Goal: Transaction & Acquisition: Purchase product/service

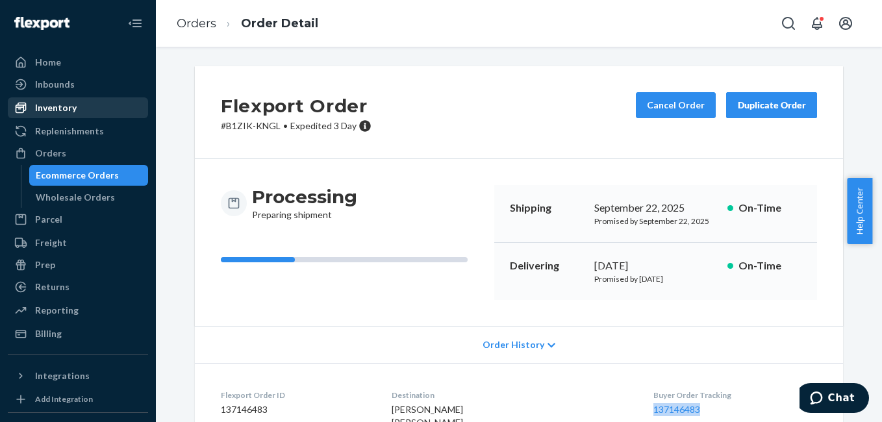
scroll to position [175, 0]
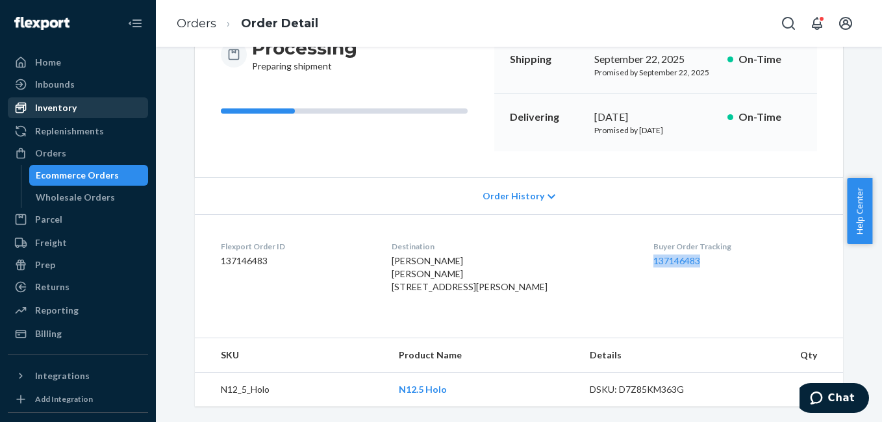
click at [90, 116] on div "Inventory" at bounding box center [78, 108] width 138 height 18
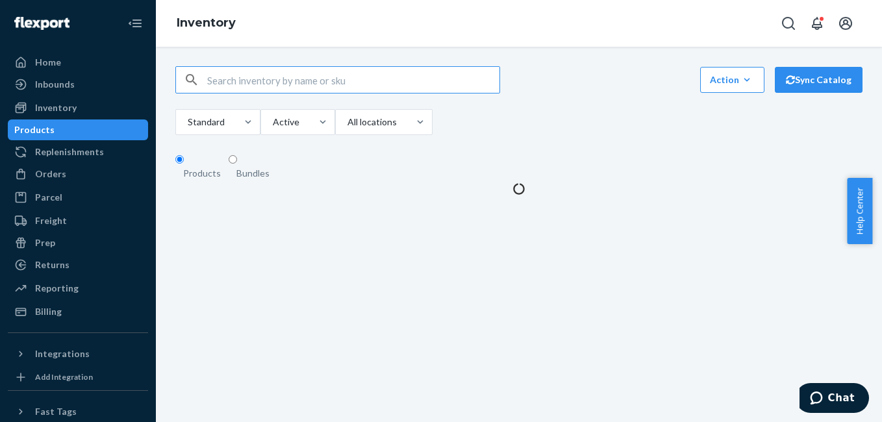
click at [316, 82] on input "text" at bounding box center [353, 80] width 292 height 26
type input "i"
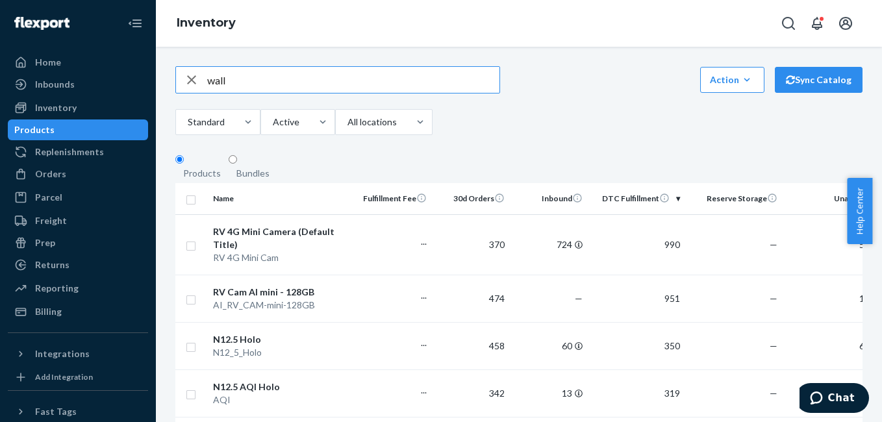
type input "wall"
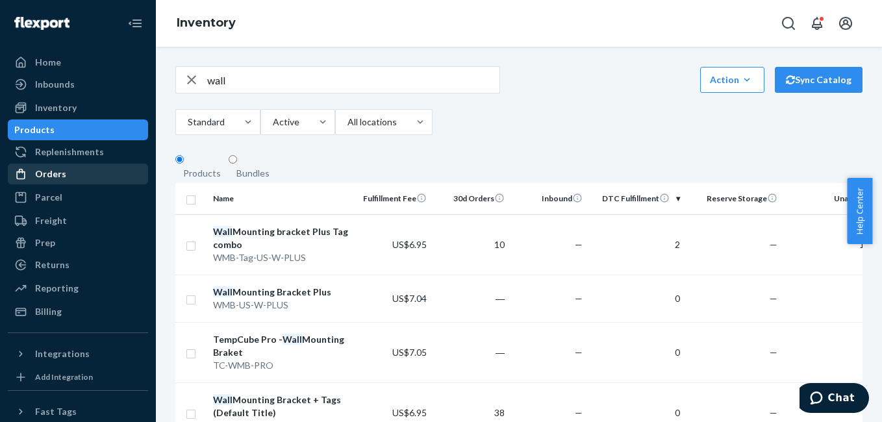
drag, startPoint x: 45, startPoint y: 176, endPoint x: 84, endPoint y: 169, distance: 39.6
click at [45, 176] on div "Orders" at bounding box center [50, 173] width 31 height 13
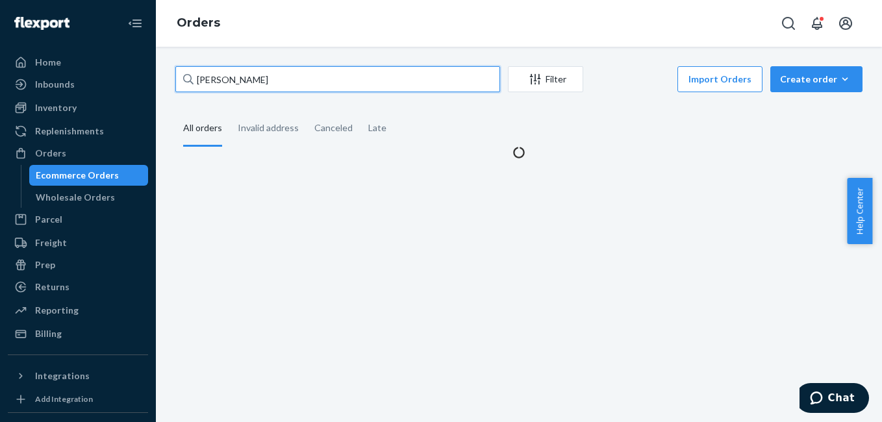
click at [275, 84] on input "[PERSON_NAME]" at bounding box center [337, 79] width 325 height 26
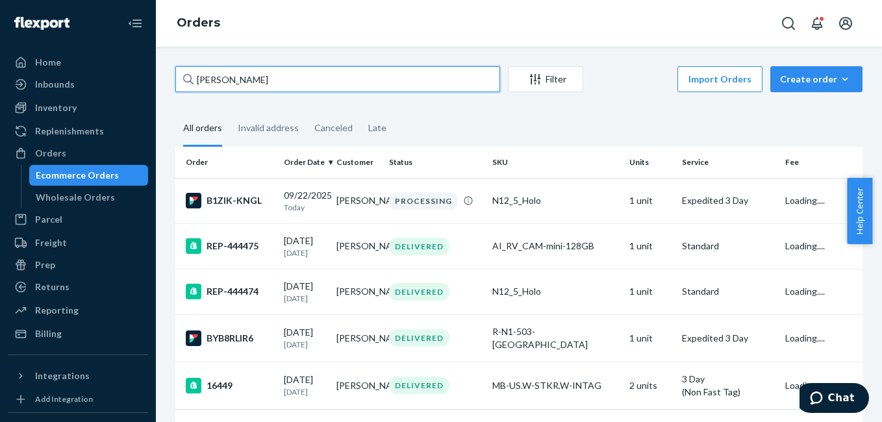
paste input "[PERSON_NAME]"
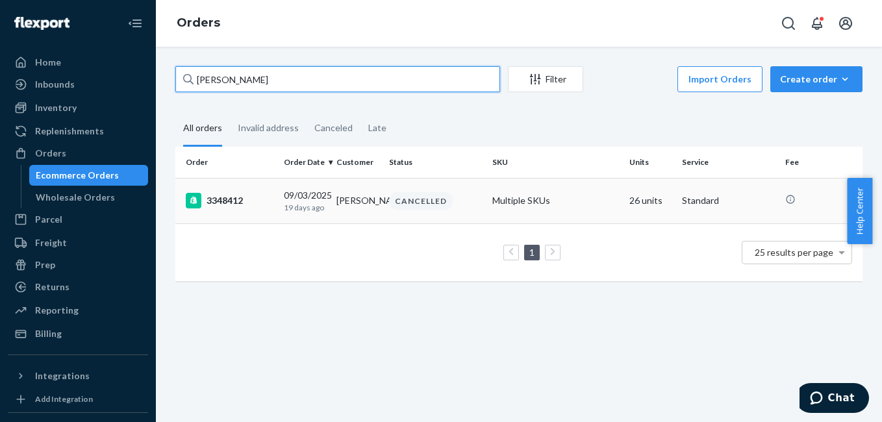
type input "[PERSON_NAME]"
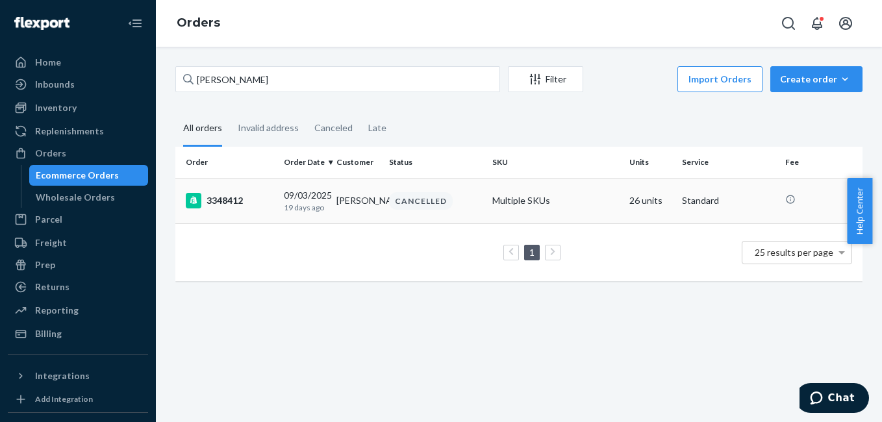
click at [236, 199] on div "3348412" at bounding box center [230, 201] width 88 height 16
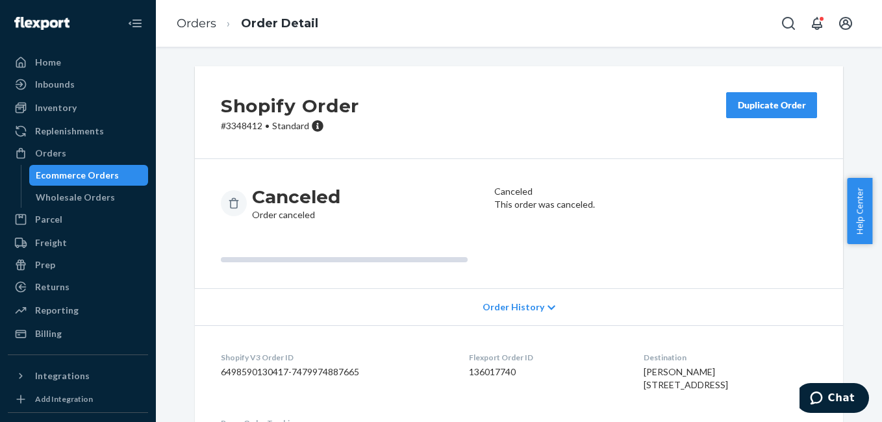
click at [775, 112] on button "Duplicate Order" at bounding box center [771, 105] width 91 height 26
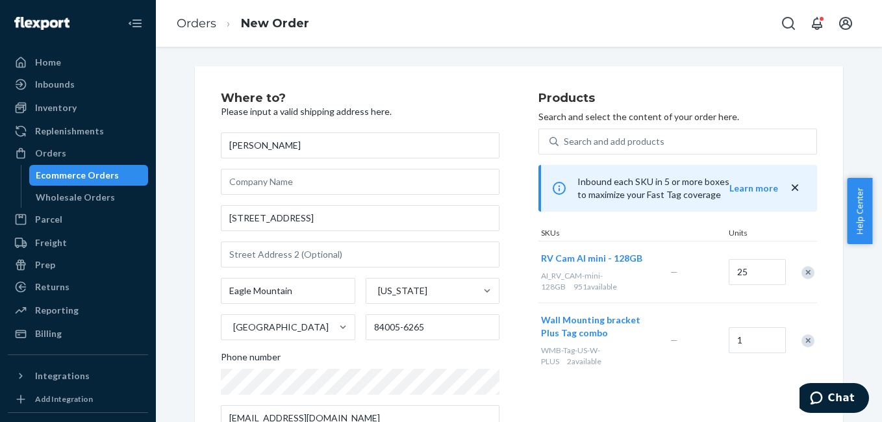
click at [808, 273] on div "Remove Item" at bounding box center [807, 272] width 13 height 13
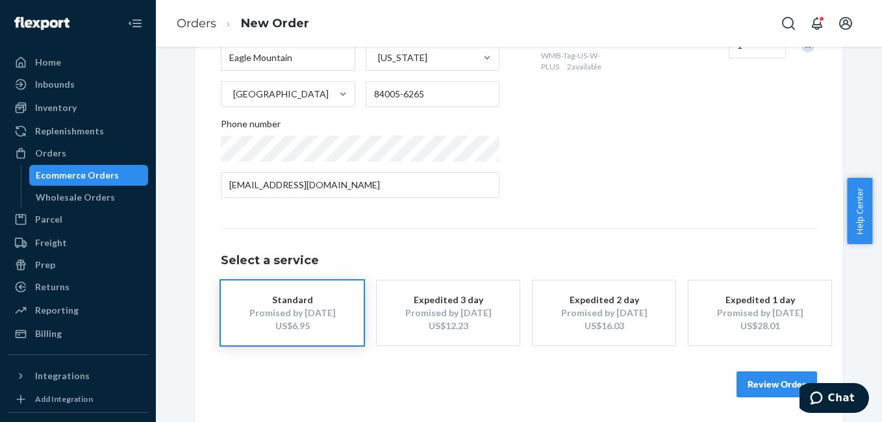
scroll to position [234, 0]
click at [766, 388] on button "Review Order" at bounding box center [776, 383] width 81 height 26
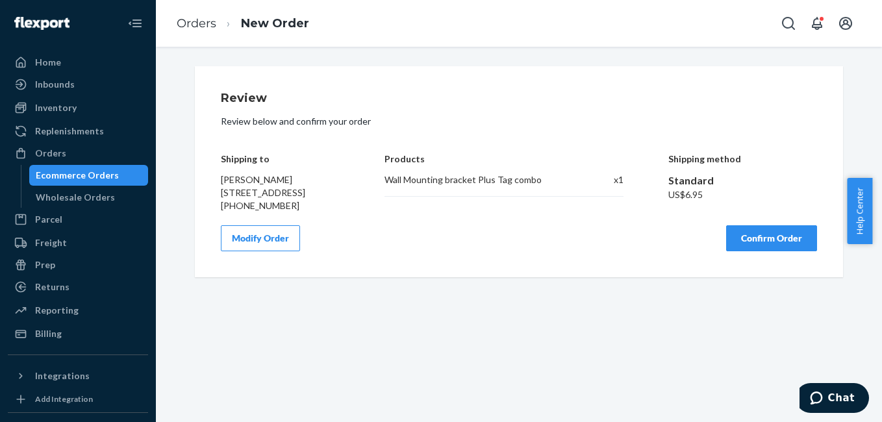
scroll to position [0, 0]
click at [745, 251] on button "Confirm Order" at bounding box center [771, 238] width 91 height 26
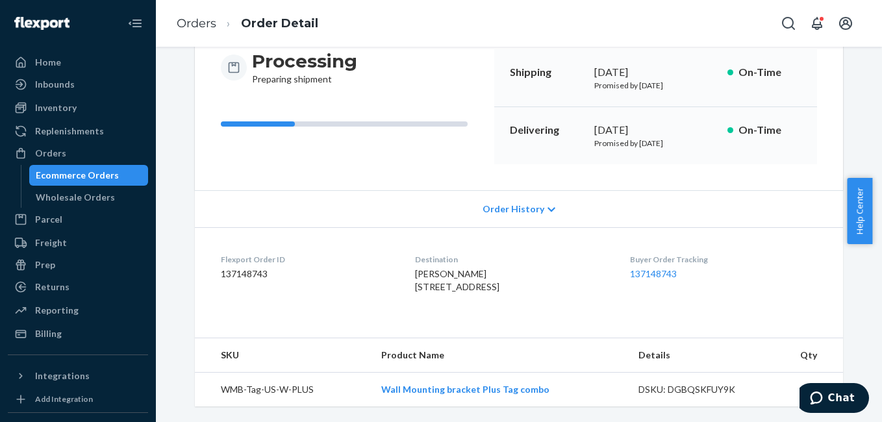
scroll to position [162, 0]
drag, startPoint x: 631, startPoint y: 251, endPoint x: 717, endPoint y: 258, distance: 86.6
click at [717, 258] on dl "Flexport Order ID 137148743 Destination [PERSON_NAME] [STREET_ADDRESS] US Buyer…" at bounding box center [519, 275] width 648 height 97
drag, startPoint x: 717, startPoint y: 258, endPoint x: 621, endPoint y: 297, distance: 103.4
click at [621, 299] on dl "Flexport Order ID 137148743 Destination [PERSON_NAME] [STREET_ADDRESS] US Buyer…" at bounding box center [519, 275] width 648 height 97
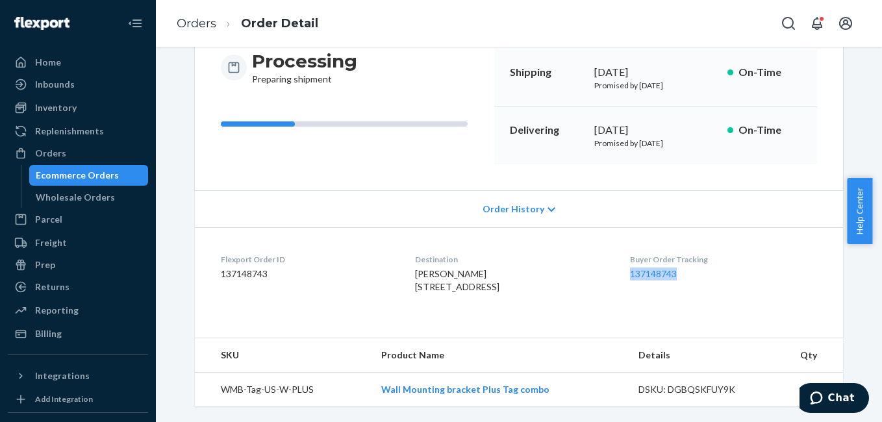
drag, startPoint x: 649, startPoint y: 254, endPoint x: 717, endPoint y: 252, distance: 67.6
click at [717, 252] on dl "Flexport Order ID 137148743 Destination [PERSON_NAME] [STREET_ADDRESS] US Buyer…" at bounding box center [519, 275] width 648 height 97
click at [61, 155] on div "Orders" at bounding box center [50, 153] width 31 height 13
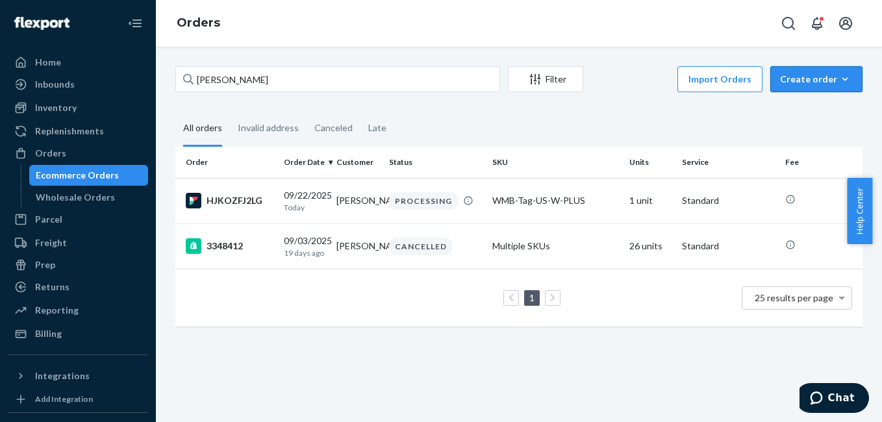
drag, startPoint x: 817, startPoint y: 91, endPoint x: 813, endPoint y: 103, distance: 12.9
click at [817, 92] on button "Create order Ecommerce order Removal order" at bounding box center [816, 79] width 92 height 26
click at [805, 99] on span "Ecommerce order" at bounding box center [781, 94] width 71 height 9
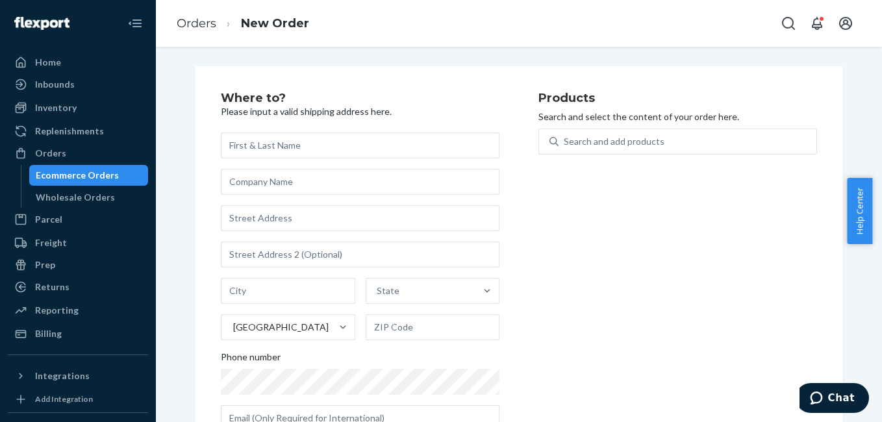
click at [306, 149] on input "text" at bounding box center [360, 145] width 279 height 26
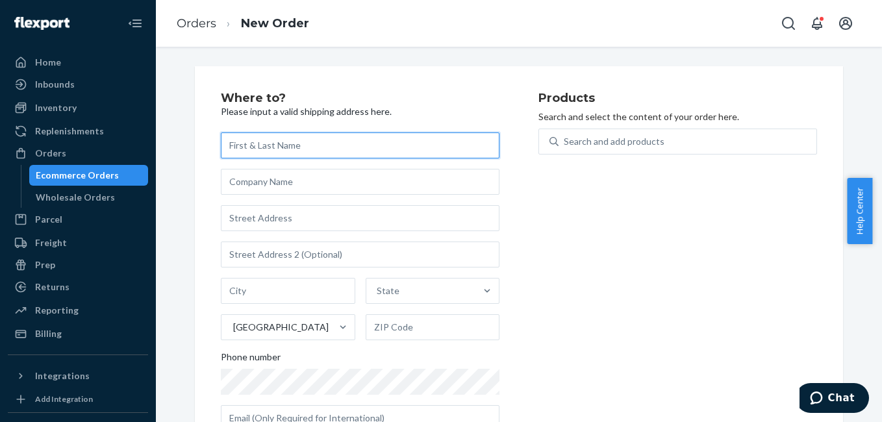
paste input "[PERSON_NAME] [PERSON_NAME]"
type input "[PERSON_NAME] [PERSON_NAME]"
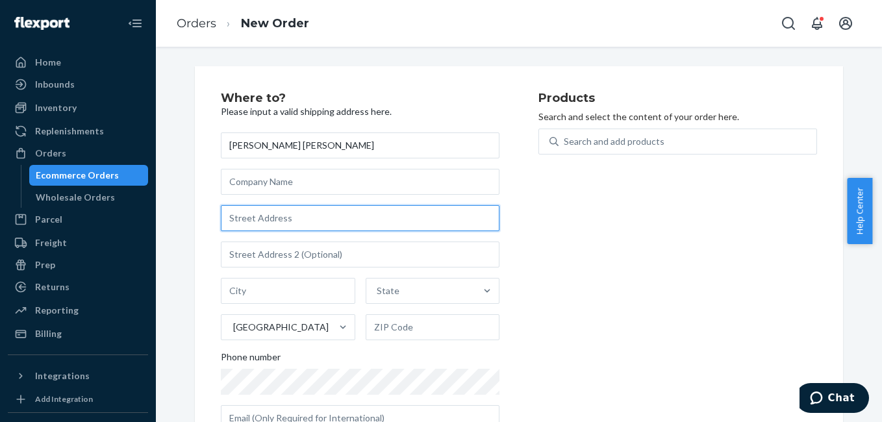
click at [281, 212] on input "text" at bounding box center [360, 218] width 279 height 26
paste input "[STREET_ADDRESS][PERSON_NAME]"
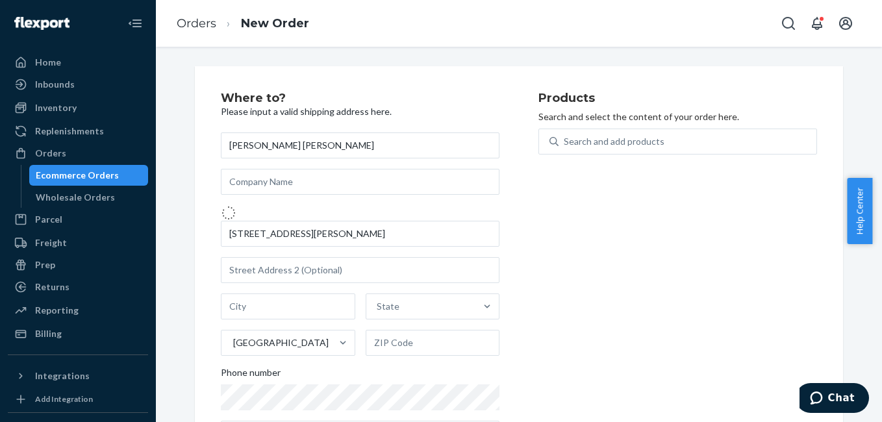
type input "[STREET_ADDRESS][PERSON_NAME]"
type input "[PERSON_NAME]"
type input "48436"
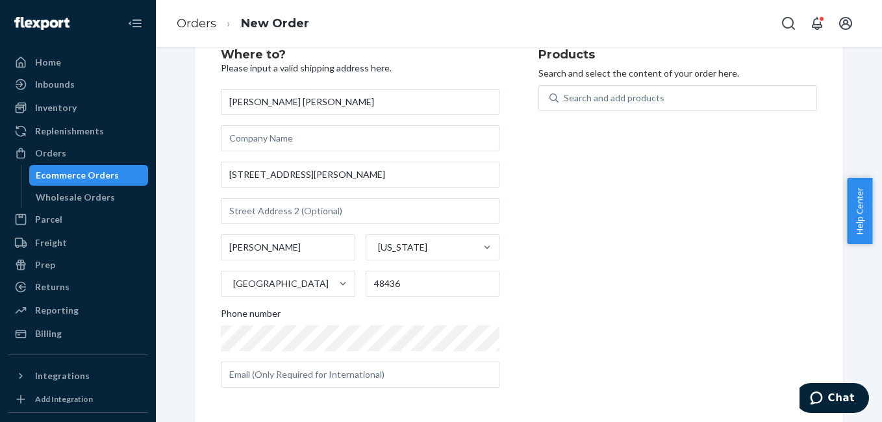
scroll to position [45, 0]
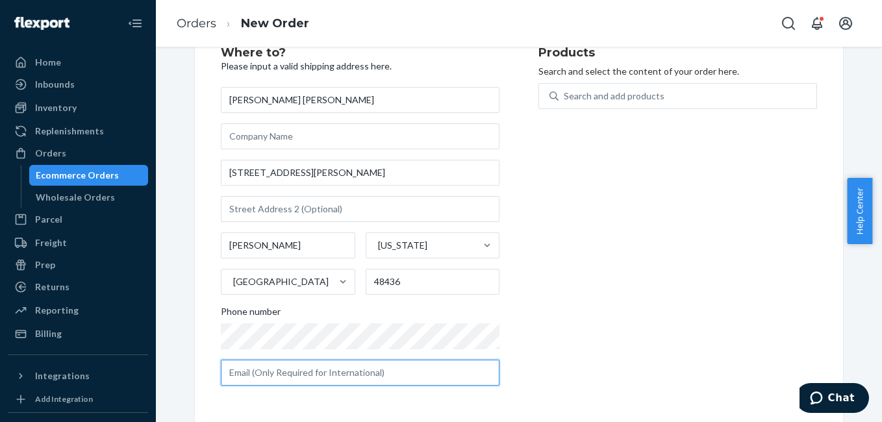
click at [257, 383] on input "text" at bounding box center [360, 373] width 279 height 26
paste input "[EMAIL_ADDRESS][DOMAIN_NAME]"
type input "[EMAIL_ADDRESS][DOMAIN_NAME]"
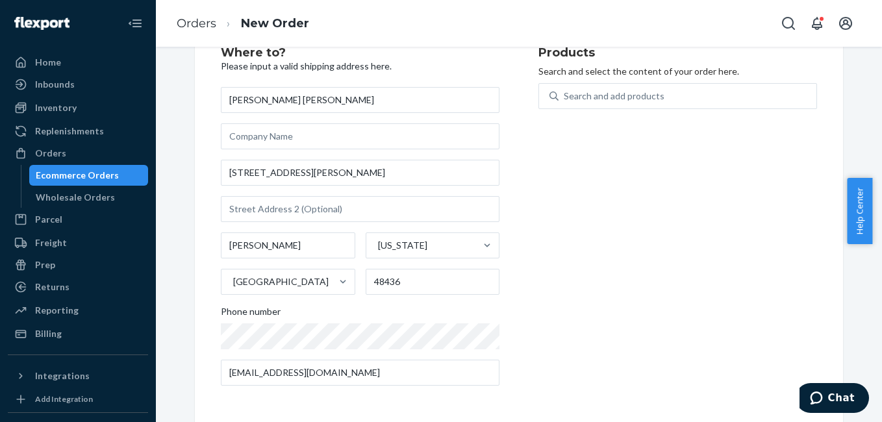
click at [620, 291] on div "Products Search and select the content of your order here. Search and add produ…" at bounding box center [677, 221] width 279 height 349
click at [571, 88] on div "Search and add products" at bounding box center [687, 95] width 258 height 23
click at [565, 90] on input "0 results available. Use Up and Down to choose options, press Enter to select t…" at bounding box center [564, 96] width 1 height 13
type input "aq"
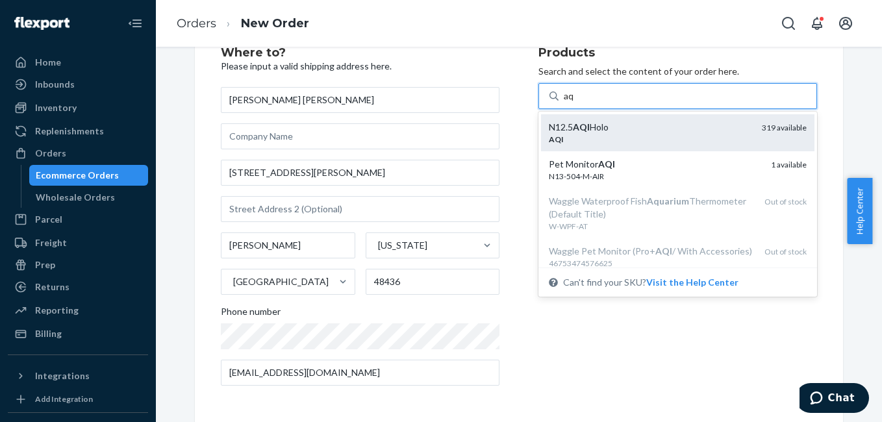
click at [581, 129] on em "AQI" at bounding box center [581, 126] width 17 height 11
click at [575, 103] on input "aq" at bounding box center [569, 96] width 11 height 13
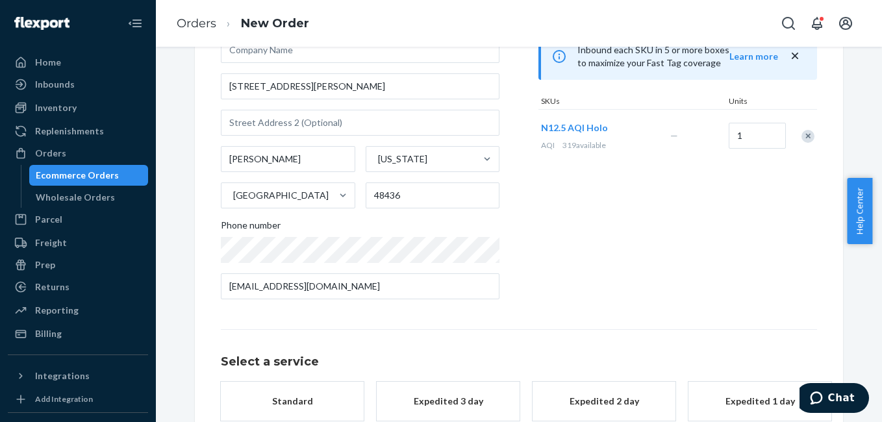
scroll to position [208, 0]
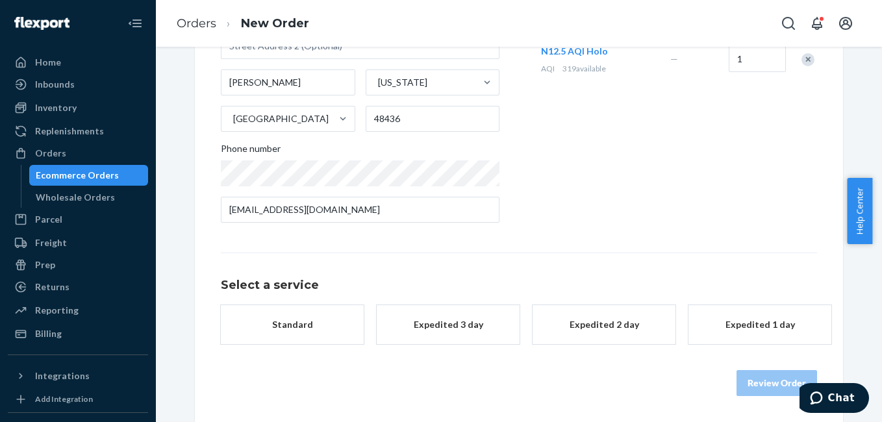
click at [440, 319] on div "Expedited 3 day" at bounding box center [448, 324] width 104 height 13
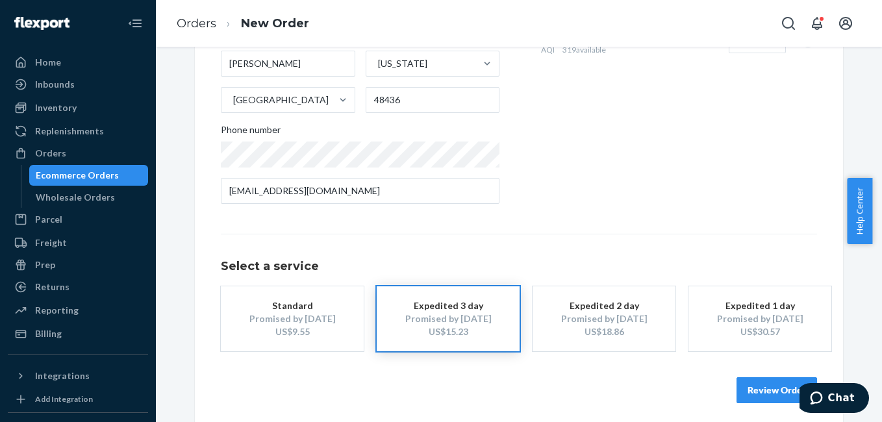
scroll to position [234, 0]
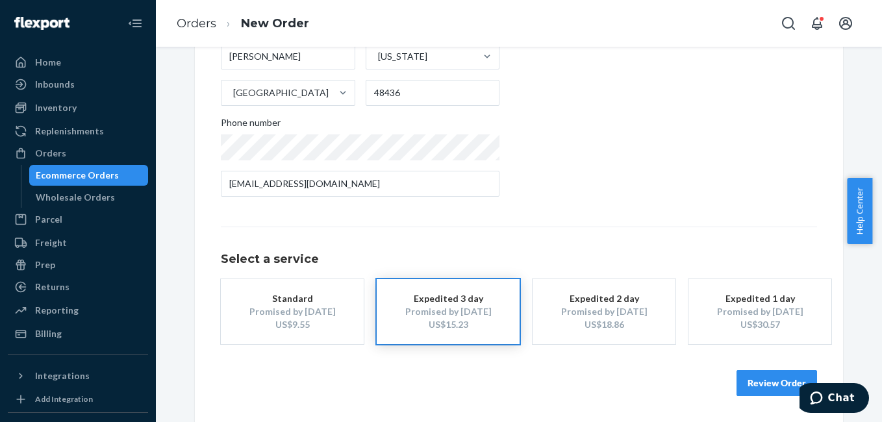
click at [754, 372] on button "Review Order" at bounding box center [776, 383] width 81 height 26
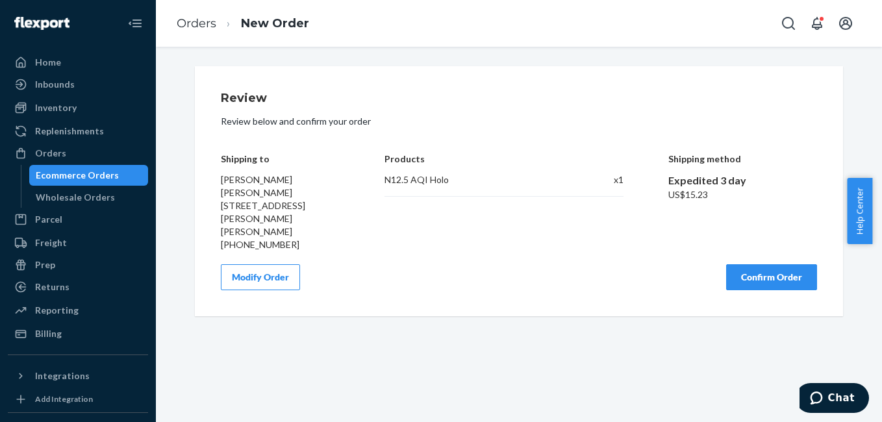
click at [767, 264] on button "Confirm Order" at bounding box center [771, 277] width 91 height 26
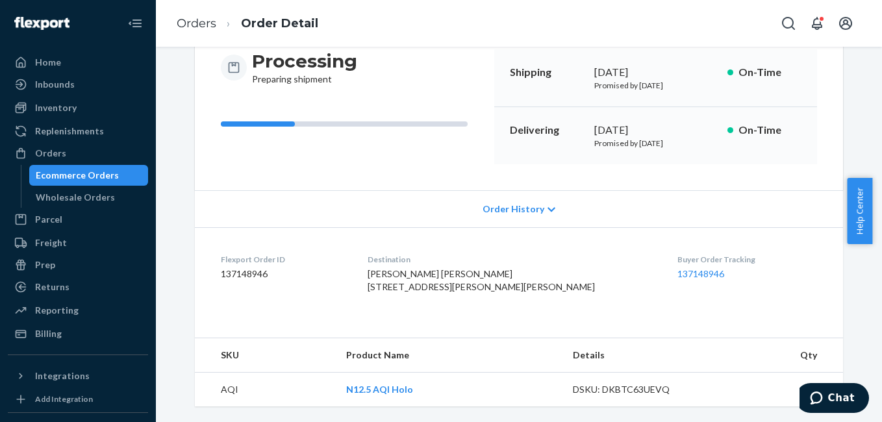
scroll to position [162, 0]
drag, startPoint x: 624, startPoint y: 253, endPoint x: 686, endPoint y: 253, distance: 61.7
click at [686, 253] on dl "Flexport Order ID 137148946 Destination [PERSON_NAME] [PERSON_NAME] [STREET_ADD…" at bounding box center [519, 275] width 648 height 97
copy link "137148946"
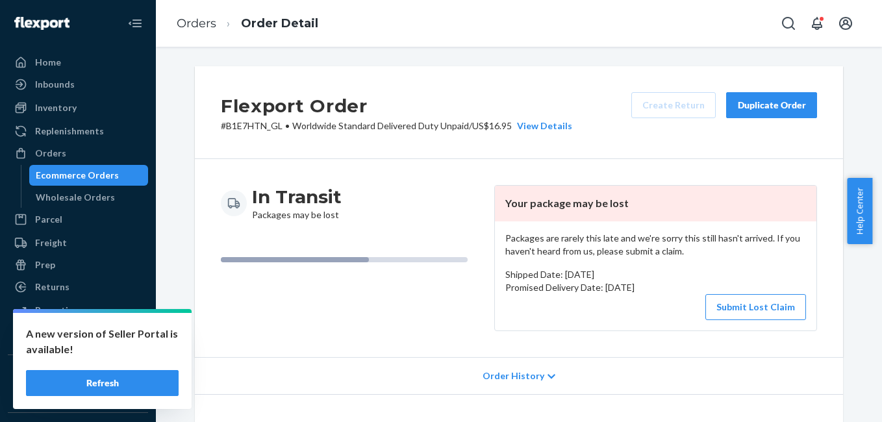
scroll to position [450, 0]
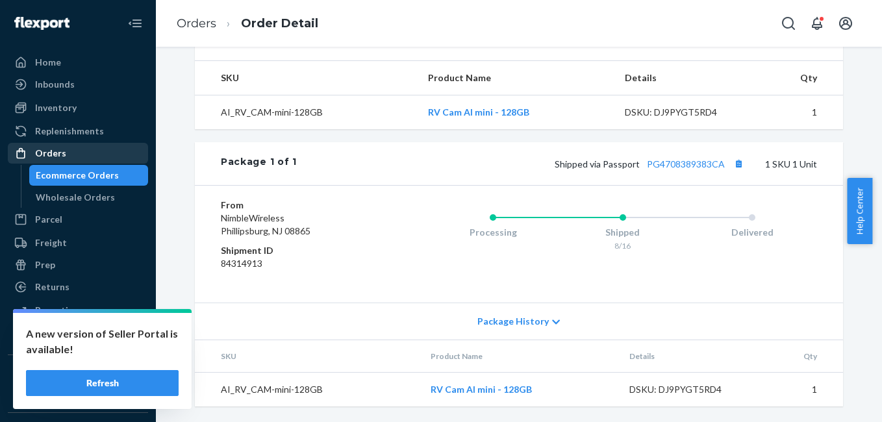
click at [69, 154] on div "Orders" at bounding box center [78, 153] width 138 height 18
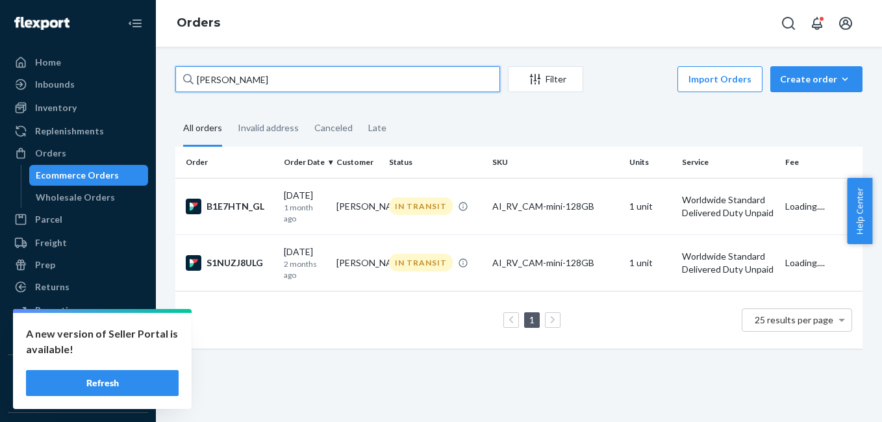
click at [271, 79] on input "Celeste Portillo" at bounding box center [337, 79] width 325 height 26
paste input "REP-444499"
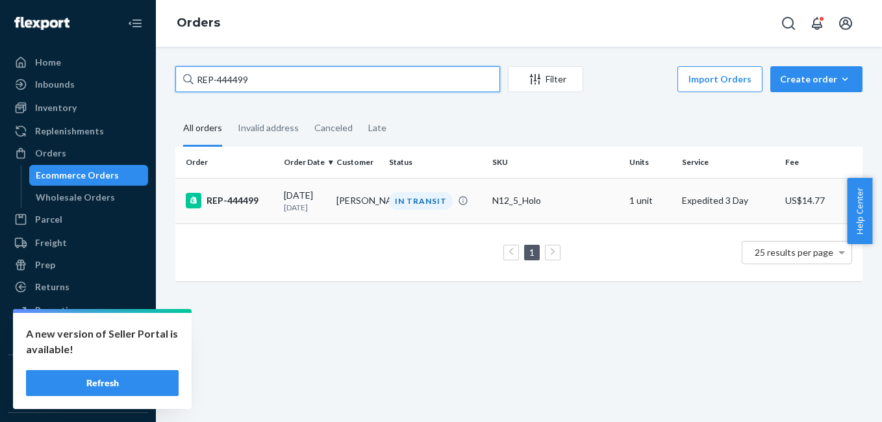
type input "REP-444499"
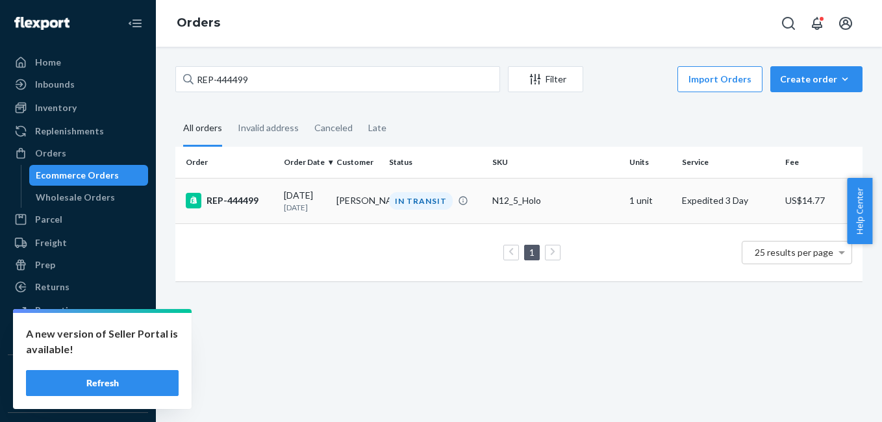
click at [221, 196] on div "REP-444499" at bounding box center [230, 201] width 88 height 16
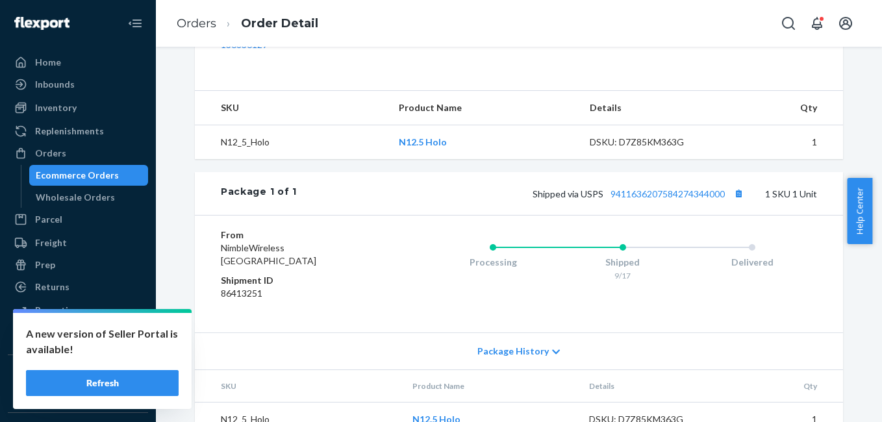
scroll to position [486, 0]
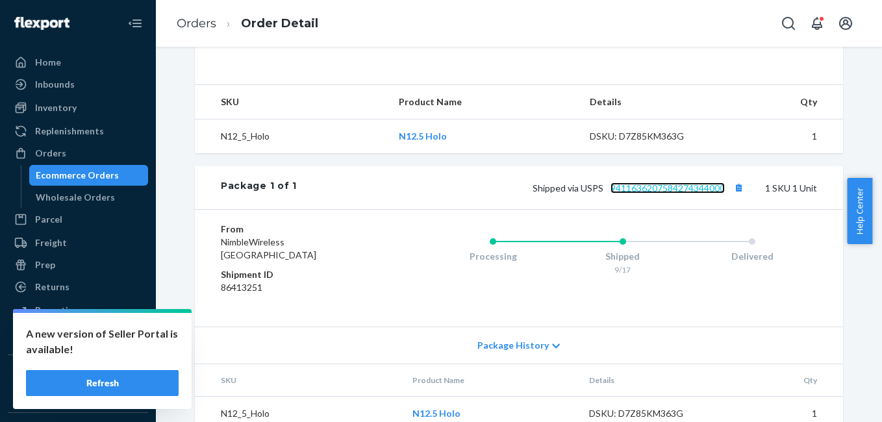
click at [652, 182] on link "9411636207584274344000" at bounding box center [667, 187] width 114 height 11
drag, startPoint x: 523, startPoint y: 158, endPoint x: 724, endPoint y: 167, distance: 201.5
click at [724, 179] on div "Shipped via USPS 9411636207584274344000 1 SKU 1 Unit" at bounding box center [557, 187] width 520 height 17
copy span "Shipped via USPS 9411636207584274344000"
